Goal: Task Accomplishment & Management: Manage account settings

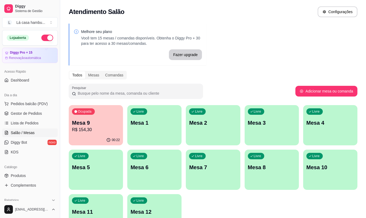
click at [105, 125] on p "Mesa 9" at bounding box center [96, 123] width 48 height 8
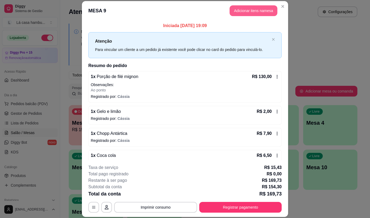
click at [254, 10] on button "Adicionar itens na mesa" at bounding box center [254, 10] width 48 height 11
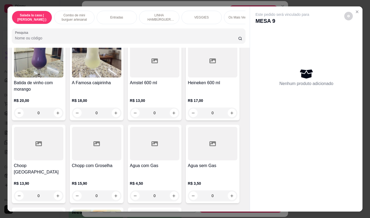
scroll to position [2809, 0]
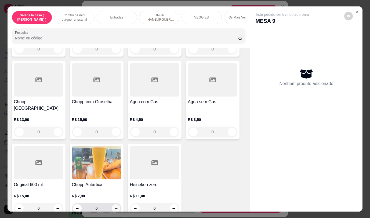
click at [115, 207] on icon "increase-product-quantity" at bounding box center [116, 209] width 4 height 4
type input "1"
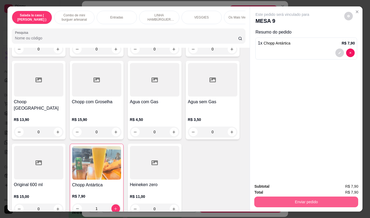
click at [297, 201] on button "Enviar pedido" at bounding box center [306, 202] width 104 height 11
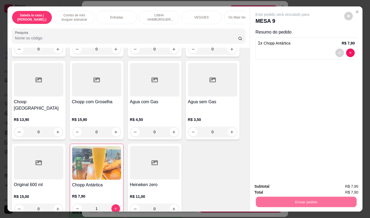
click at [294, 187] on button "Não registrar e enviar pedido" at bounding box center [289, 187] width 56 height 10
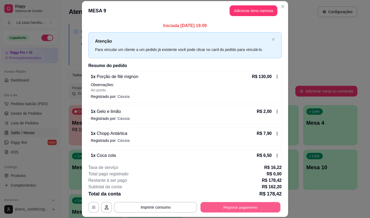
click at [265, 208] on button "Registrar pagamento" at bounding box center [241, 207] width 80 height 10
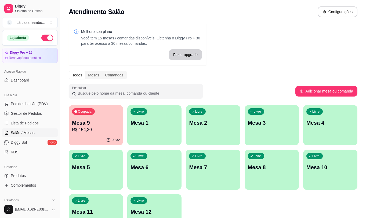
click at [168, 205] on div "Livre Mesa 12" at bounding box center [154, 211] width 54 height 34
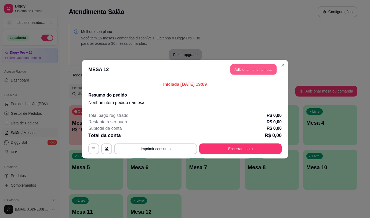
click at [256, 68] on button "Adicionar itens na mesa" at bounding box center [253, 69] width 46 height 10
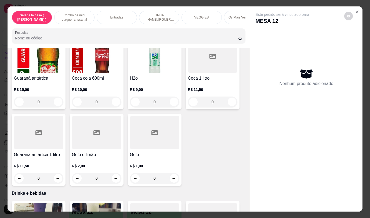
scroll to position [2592, 0]
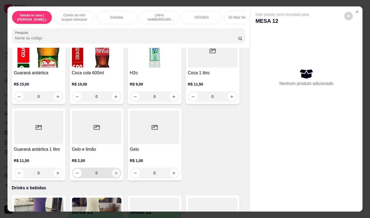
click at [115, 171] on icon "increase-product-quantity" at bounding box center [116, 173] width 4 height 4
type input "1"
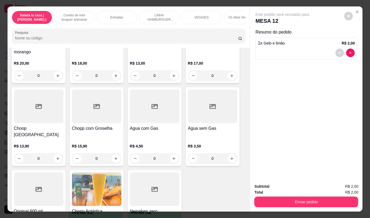
scroll to position [2810, 0]
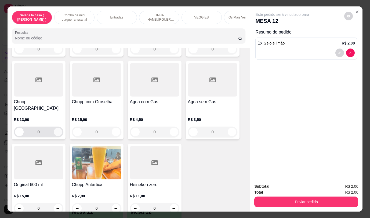
click at [56, 130] on icon "increase-product-quantity" at bounding box center [58, 132] width 4 height 4
type input "1"
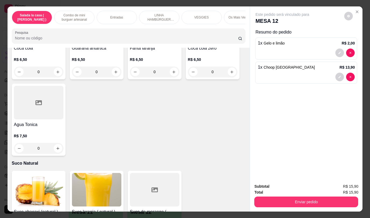
scroll to position [2338, 0]
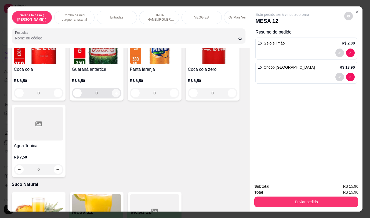
click at [114, 91] on icon "increase-product-quantity" at bounding box center [116, 93] width 4 height 4
type input "1"
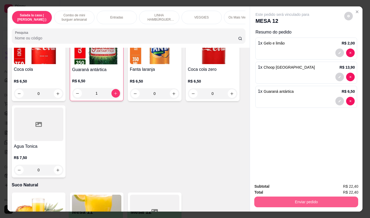
click at [290, 200] on button "Enviar pedido" at bounding box center [306, 202] width 104 height 11
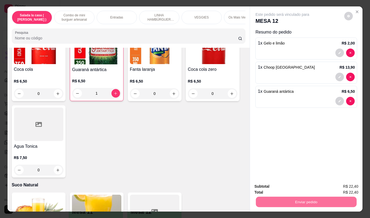
click at [285, 188] on button "Não registrar e enviar pedido" at bounding box center [289, 187] width 56 height 10
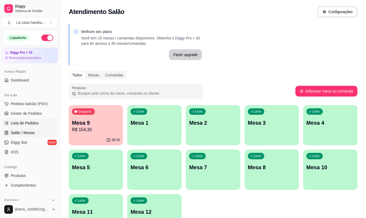
click at [27, 125] on span "Lista de Pedidos" at bounding box center [25, 123] width 28 height 5
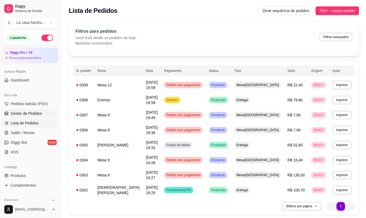
click at [33, 113] on span "Gestor de Pedidos" at bounding box center [26, 113] width 31 height 5
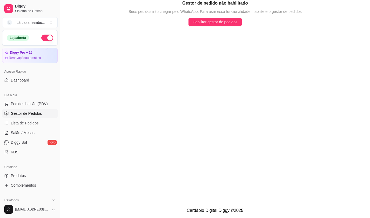
click at [37, 115] on span "Gestor de Pedidos" at bounding box center [26, 113] width 31 height 5
click at [37, 104] on span "Pedidos balcão (PDV)" at bounding box center [29, 103] width 37 height 5
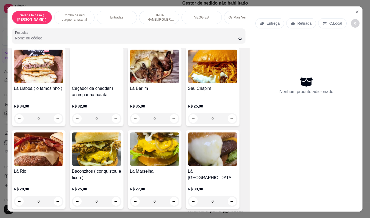
scroll to position [1009, 0]
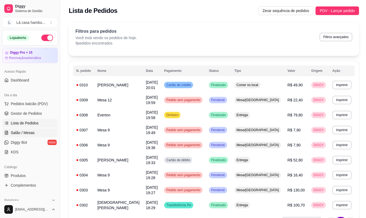
drag, startPoint x: 27, startPoint y: 133, endPoint x: 46, endPoint y: 136, distance: 18.9
click at [27, 133] on span "Salão / Mesas" at bounding box center [23, 132] width 24 height 5
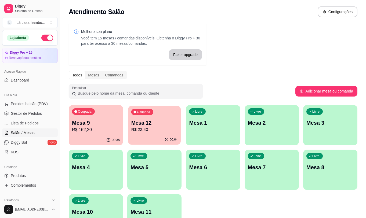
click at [158, 126] on p "Mesa 12" at bounding box center [154, 122] width 46 height 7
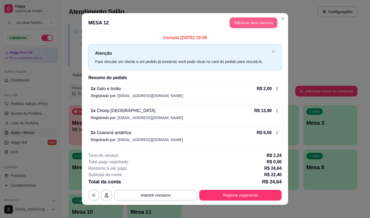
click at [260, 23] on button "Adicionar itens na mesa" at bounding box center [254, 22] width 48 height 11
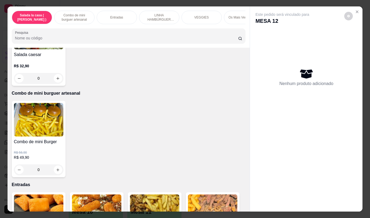
scroll to position [85, 0]
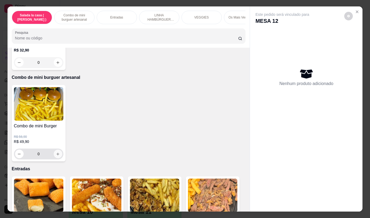
click at [57, 156] on icon "increase-product-quantity" at bounding box center [58, 154] width 4 height 4
type input "1"
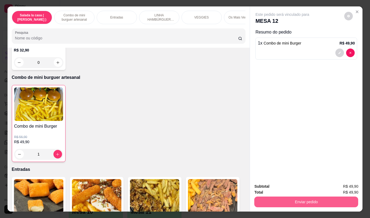
click at [313, 201] on button "Enviar pedido" at bounding box center [306, 202] width 104 height 11
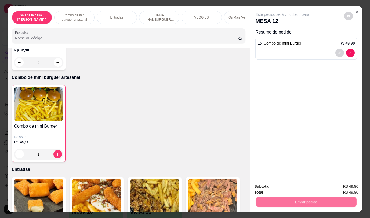
click at [283, 188] on button "Não registrar e enviar pedido" at bounding box center [289, 187] width 54 height 10
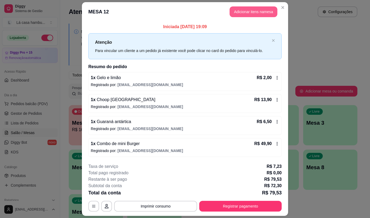
click at [236, 12] on button "Adicionar itens na mesa" at bounding box center [254, 11] width 48 height 11
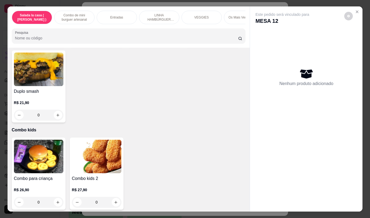
scroll to position [2809, 0]
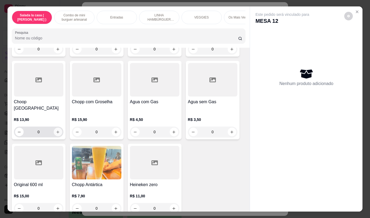
click at [57, 130] on icon "increase-product-quantity" at bounding box center [58, 132] width 4 height 4
type input "1"
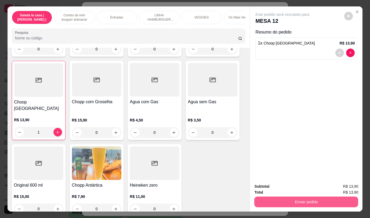
click at [292, 200] on button "Enviar pedido" at bounding box center [306, 202] width 104 height 11
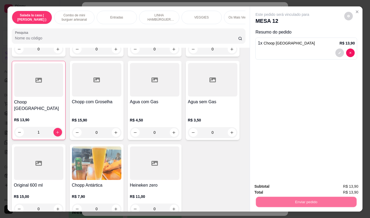
click at [284, 188] on button "Não registrar e enviar pedido" at bounding box center [289, 187] width 56 height 10
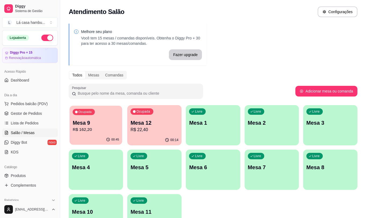
click at [106, 132] on p "R$ 162,20" at bounding box center [96, 130] width 46 height 6
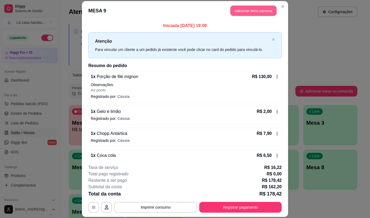
click at [254, 10] on button "Adicionar itens na mesa" at bounding box center [253, 11] width 46 height 10
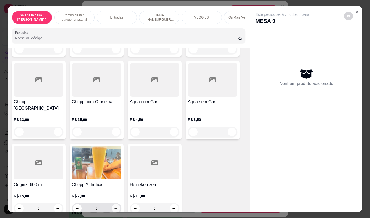
click at [114, 207] on icon "increase-product-quantity" at bounding box center [116, 209] width 4 height 4
type input "1"
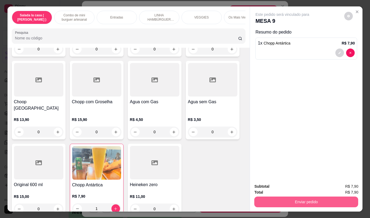
click at [277, 202] on button "Enviar pedido" at bounding box center [306, 202] width 104 height 11
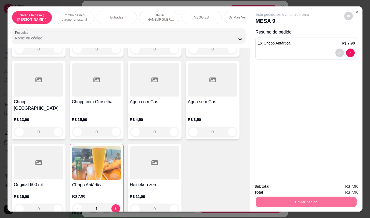
click at [277, 187] on button "Não registrar e enviar pedido" at bounding box center [289, 187] width 56 height 10
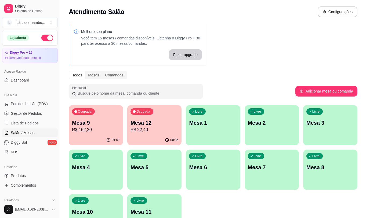
click at [152, 123] on p "Mesa 12" at bounding box center [155, 123] width 48 height 8
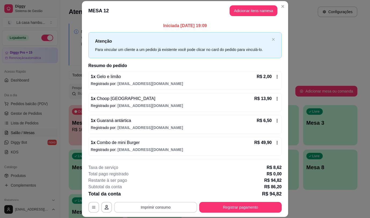
click at [170, 204] on button "Imprimir consumo" at bounding box center [155, 207] width 83 height 11
click at [163, 195] on button "IMPRESSORA" at bounding box center [155, 195] width 39 height 9
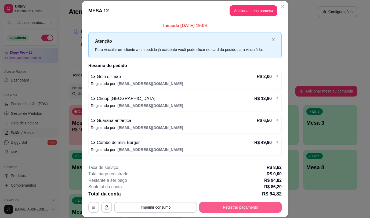
click at [237, 206] on button "Registrar pagamento" at bounding box center [240, 207] width 82 height 11
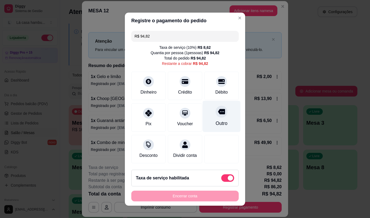
click at [218, 112] on icon at bounding box center [221, 111] width 7 height 5
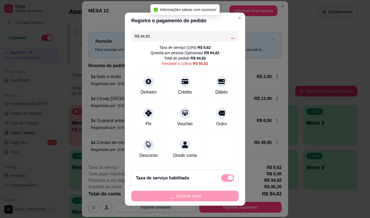
type input "R$ 0,00"
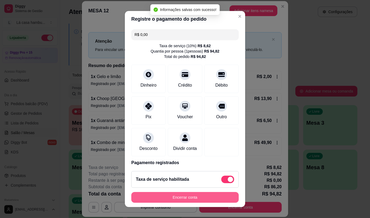
click at [206, 195] on button "Encerrar conta" at bounding box center [184, 197] width 107 height 11
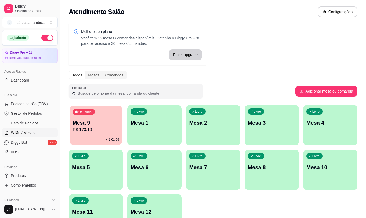
click at [104, 136] on div "01:08" at bounding box center [96, 140] width 53 height 10
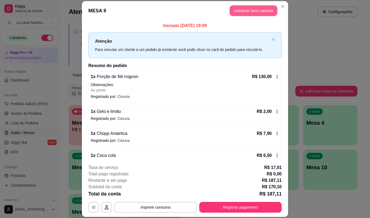
click at [266, 12] on button "Adicionar itens na mesa" at bounding box center [254, 10] width 48 height 11
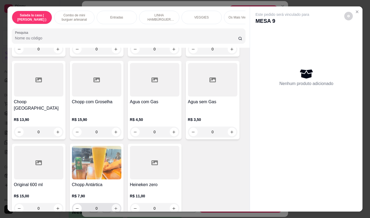
click at [115, 207] on icon "increase-product-quantity" at bounding box center [116, 209] width 4 height 4
type input "1"
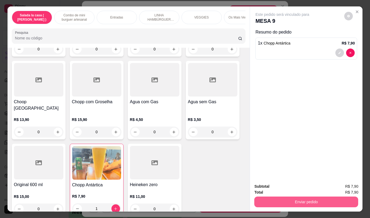
click at [276, 197] on button "Enviar pedido" at bounding box center [306, 202] width 104 height 11
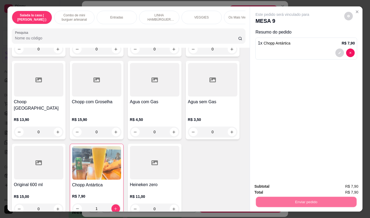
click at [280, 188] on button "Não registrar e enviar pedido" at bounding box center [289, 187] width 56 height 10
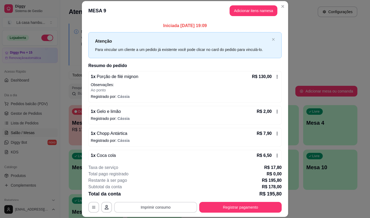
click at [171, 208] on button "Imprimir consumo" at bounding box center [155, 207] width 83 height 11
click at [164, 206] on button "Imprimir consumo" at bounding box center [155, 207] width 81 height 10
click at [160, 194] on button "IMPRESSORA" at bounding box center [155, 195] width 38 height 8
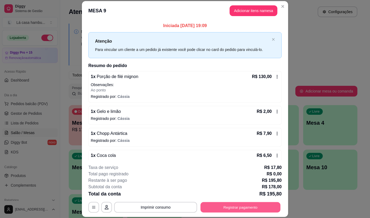
click at [229, 208] on button "Registrar pagamento" at bounding box center [241, 207] width 80 height 10
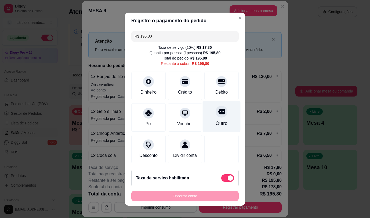
click at [218, 111] on icon at bounding box center [221, 111] width 7 height 5
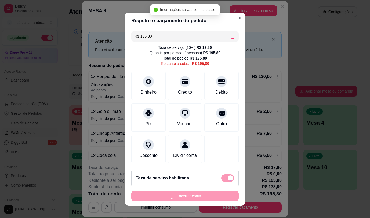
type input "R$ 0,00"
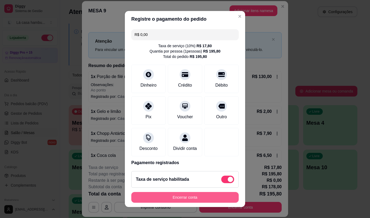
click at [184, 198] on button "Encerrar conta" at bounding box center [184, 197] width 107 height 11
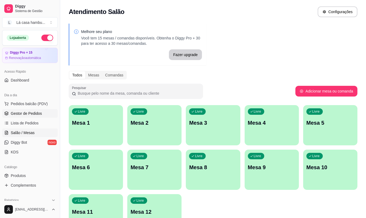
click at [38, 113] on span "Gestor de Pedidos" at bounding box center [26, 113] width 31 height 5
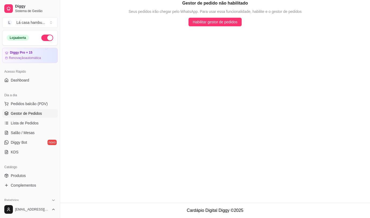
click at [38, 113] on span "Gestor de Pedidos" at bounding box center [26, 113] width 31 height 5
click at [39, 112] on span "Gestor de Pedidos" at bounding box center [26, 113] width 31 height 5
click at [36, 123] on span "Lista de Pedidos" at bounding box center [25, 123] width 28 height 5
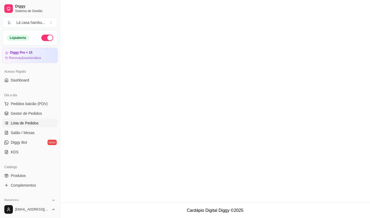
click at [36, 123] on span "Lista de Pedidos" at bounding box center [25, 123] width 28 height 5
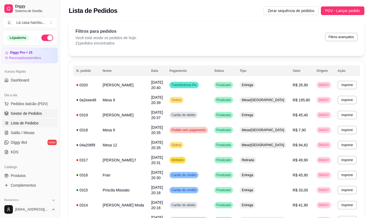
click at [35, 114] on span "Gestor de Pedidos" at bounding box center [26, 113] width 31 height 5
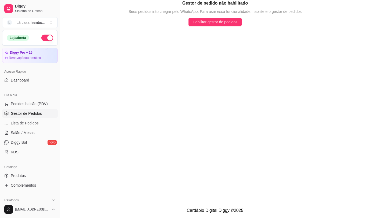
click at [35, 114] on span "Gestor de Pedidos" at bounding box center [26, 113] width 31 height 5
drag, startPoint x: 36, startPoint y: 114, endPoint x: 160, endPoint y: 109, distance: 123.9
click at [166, 107] on main "Gestor de pedido não habilitado Seus pedidos irão chegar pelo WhatsApp. Para us…" at bounding box center [215, 101] width 310 height 203
click at [20, 132] on span "Salão / Mesas" at bounding box center [23, 132] width 24 height 5
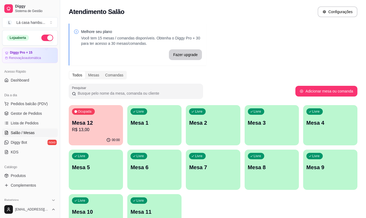
click at [108, 130] on p "R$ 13,00" at bounding box center [96, 130] width 48 height 6
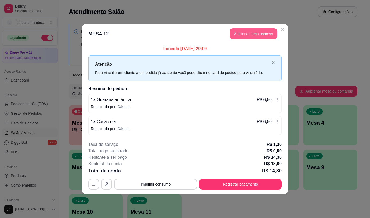
click at [258, 34] on button "Adicionar itens na mesa" at bounding box center [254, 33] width 48 height 11
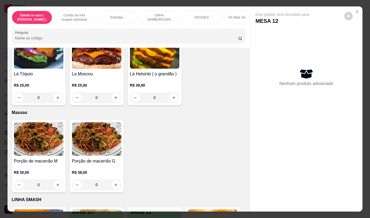
scroll to position [1455, 0]
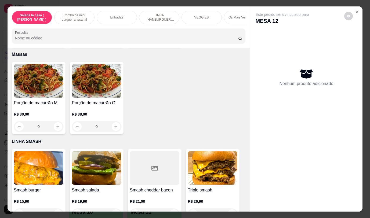
drag, startPoint x: 248, startPoint y: 132, endPoint x: 250, endPoint y: 143, distance: 11.2
click at [250, 142] on div "Este pedido será vinculado para MESA 12 Nenhum produto adicionado" at bounding box center [306, 104] width 113 height 197
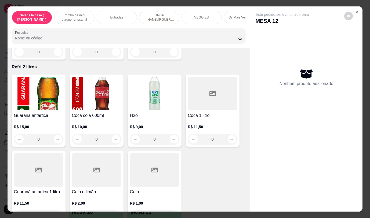
scroll to position [2618, 0]
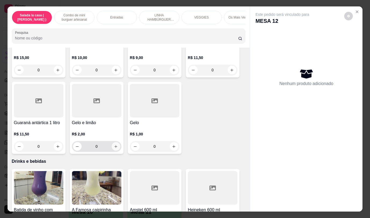
click at [115, 145] on icon "increase-product-quantity" at bounding box center [116, 147] width 4 height 4
type input "1"
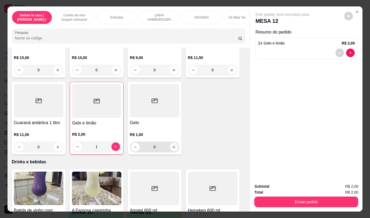
click at [172, 146] on icon "increase-product-quantity" at bounding box center [173, 147] width 3 height 3
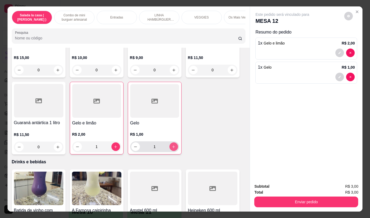
type input "1"
drag, startPoint x: 277, startPoint y: 187, endPoint x: 282, endPoint y: 194, distance: 8.5
click at [281, 193] on div "Subtotal R$ 3,00 Total R$ 3,00 Enviar pedido" at bounding box center [306, 196] width 104 height 24
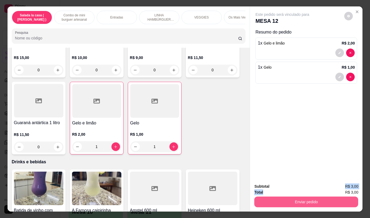
click at [282, 197] on button "Enviar pedido" at bounding box center [306, 202] width 104 height 11
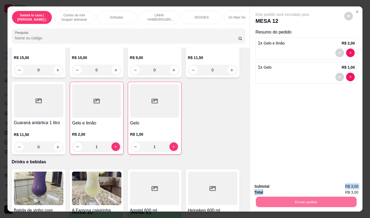
click at [282, 188] on button "Não registrar e enviar pedido" at bounding box center [289, 187] width 54 height 10
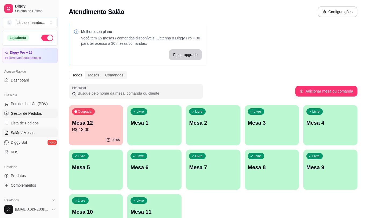
click at [41, 115] on link "Gestor de Pedidos" at bounding box center [30, 113] width 56 height 9
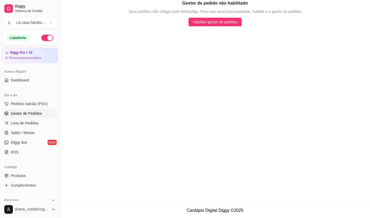
click at [42, 113] on link "Gestor de Pedidos" at bounding box center [30, 113] width 56 height 9
drag, startPoint x: 42, startPoint y: 113, endPoint x: 110, endPoint y: 115, distance: 67.4
click at [110, 115] on main "Gestor de pedido não habilitado Seus pedidos irão chegar pelo WhatsApp. Para us…" at bounding box center [215, 101] width 310 height 203
click at [36, 134] on link "Salão / Mesas" at bounding box center [30, 133] width 56 height 9
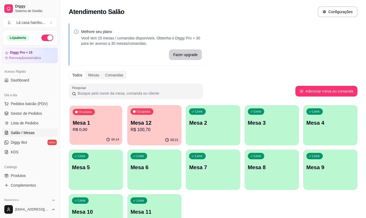
click at [85, 140] on div "00:14" at bounding box center [96, 140] width 53 height 10
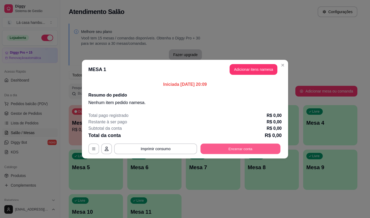
click at [249, 148] on button "Encerrar conta" at bounding box center [241, 149] width 80 height 10
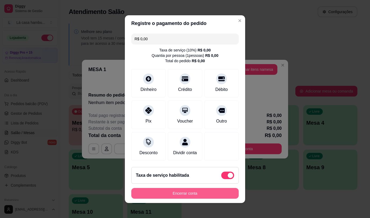
click at [191, 196] on button "Encerrar conta" at bounding box center [184, 193] width 107 height 11
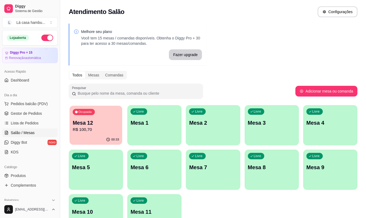
click at [96, 135] on button "Ocupada Mesa 12 R$ 100,70 00:33" at bounding box center [96, 125] width 53 height 39
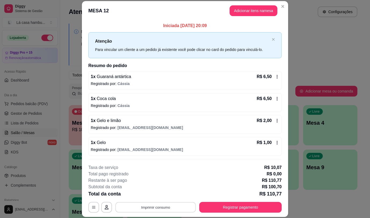
click at [171, 205] on button "Imprimir consumo" at bounding box center [155, 207] width 81 height 10
click at [166, 195] on button "IMPRESSORA" at bounding box center [155, 195] width 39 height 9
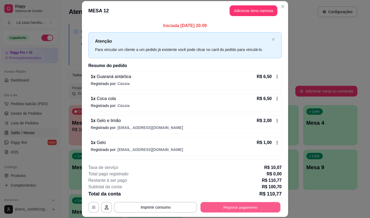
click at [244, 208] on button "Registrar pagamento" at bounding box center [241, 207] width 80 height 10
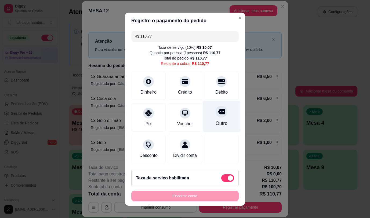
click at [218, 109] on icon at bounding box center [221, 111] width 7 height 5
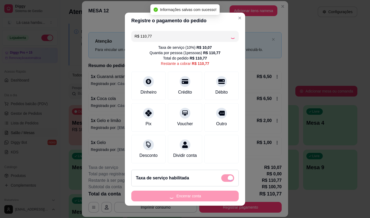
type input "R$ 0,00"
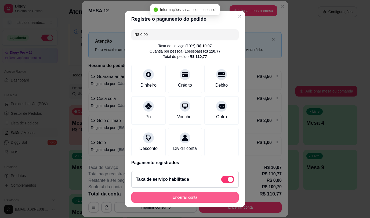
drag, startPoint x: 196, startPoint y: 181, endPoint x: 195, endPoint y: 193, distance: 12.1
click at [195, 193] on footer "Taxa de serviço habilitada Encerrar conta" at bounding box center [185, 187] width 120 height 40
click at [200, 193] on button "Encerrar conta" at bounding box center [185, 198] width 104 height 10
